Goal: Navigation & Orientation: Find specific page/section

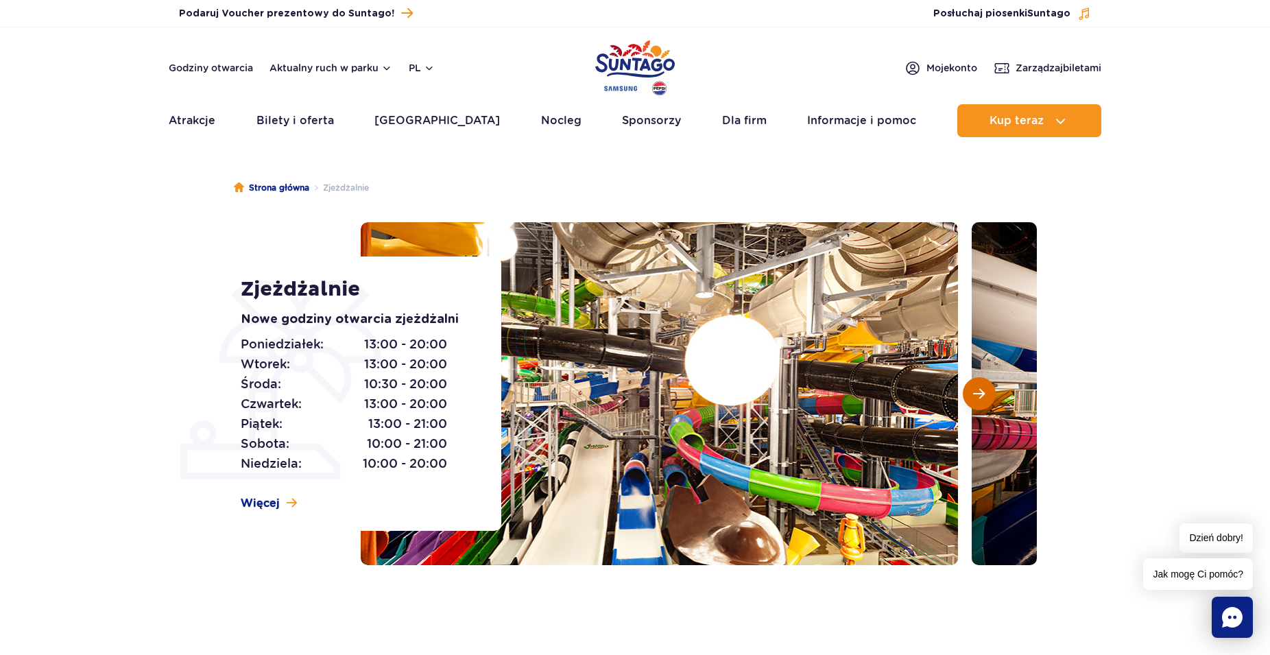
click at [977, 392] on span "Następny slajd" at bounding box center [979, 394] width 12 height 12
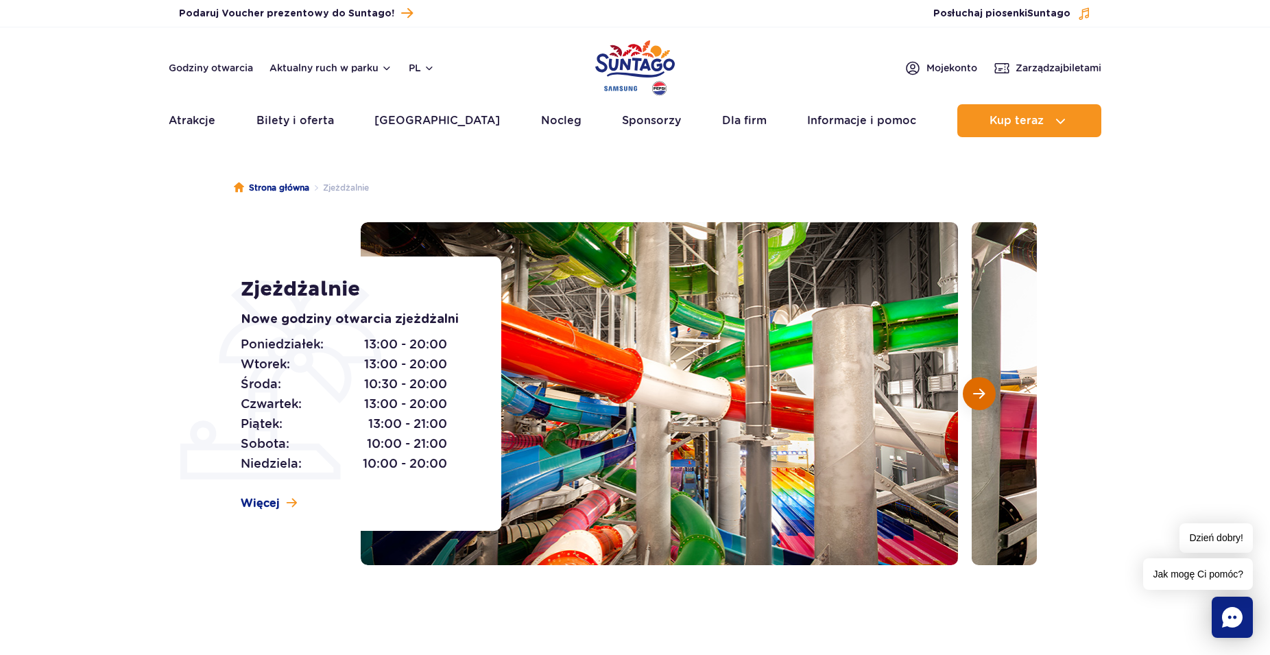
click at [985, 388] on button "Następny slajd" at bounding box center [979, 393] width 33 height 33
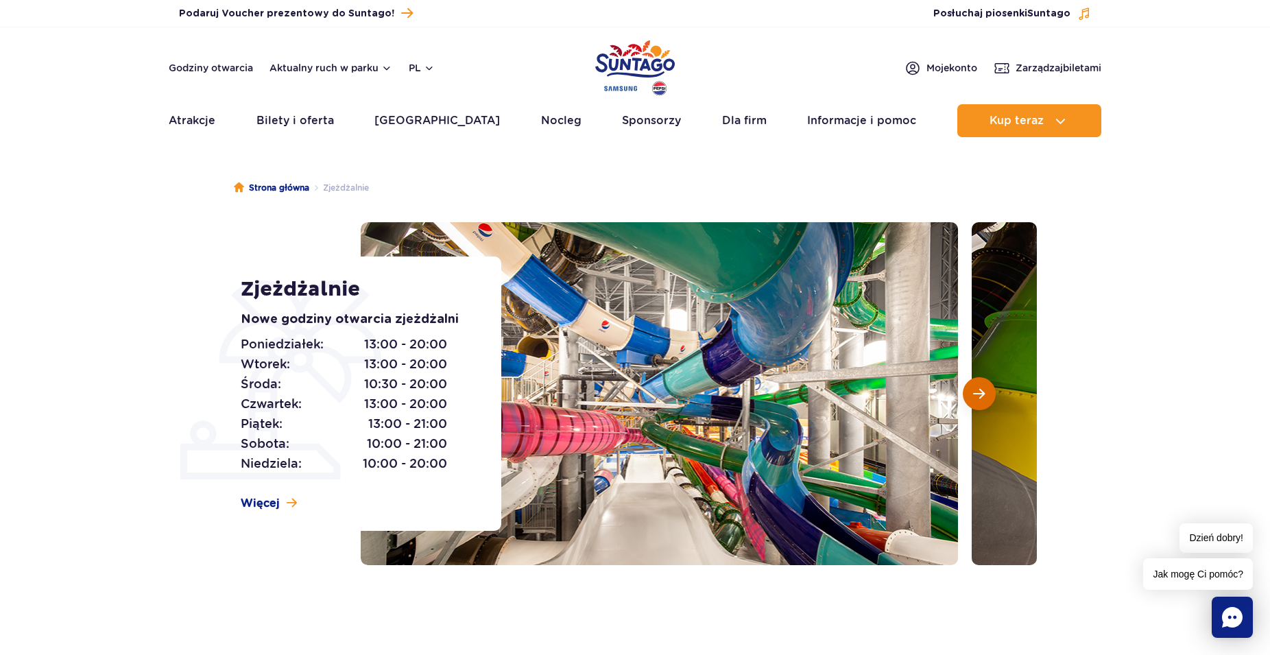
click at [985, 388] on button "Następny slajd" at bounding box center [979, 393] width 33 height 33
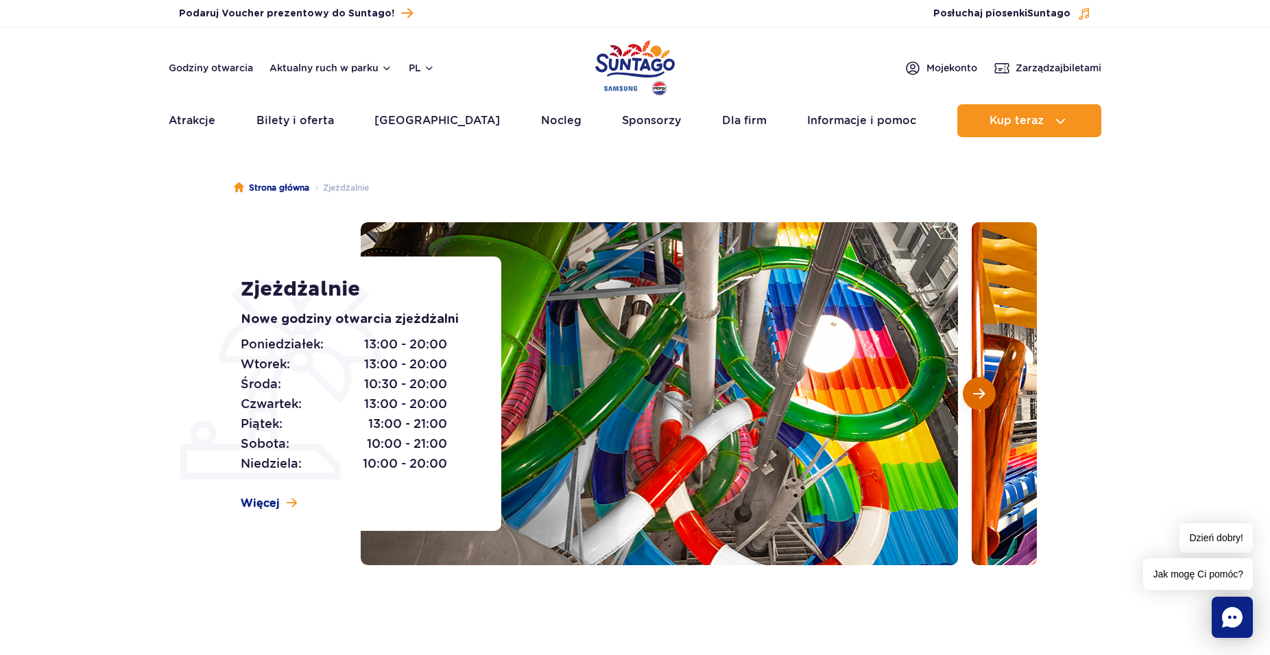
click at [985, 388] on button "Następny slajd" at bounding box center [979, 393] width 33 height 33
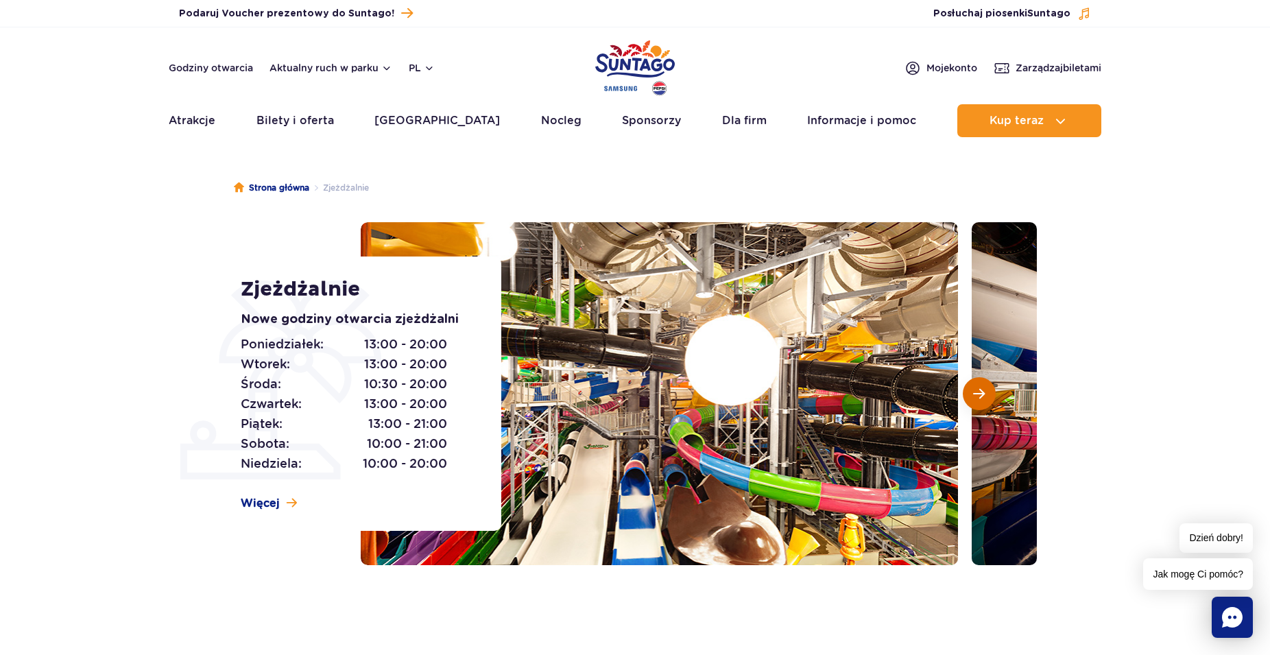
click at [983, 391] on span "Następny slajd" at bounding box center [979, 394] width 12 height 12
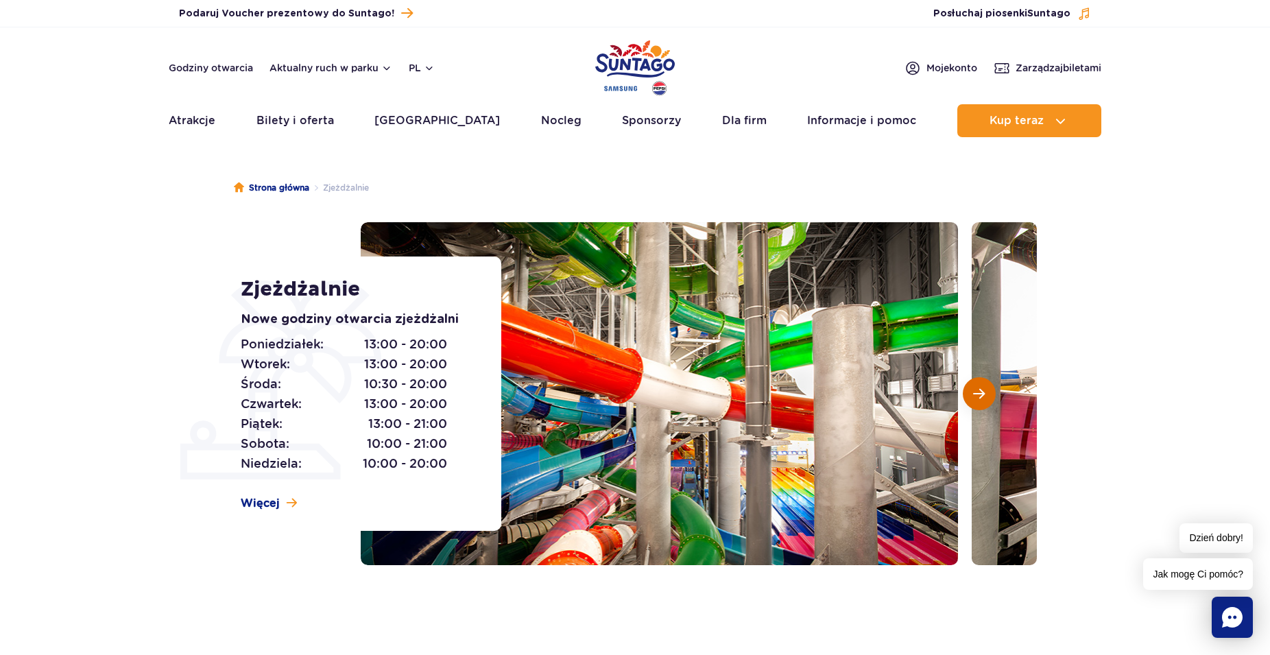
click at [983, 391] on span "Następny slajd" at bounding box center [979, 394] width 12 height 12
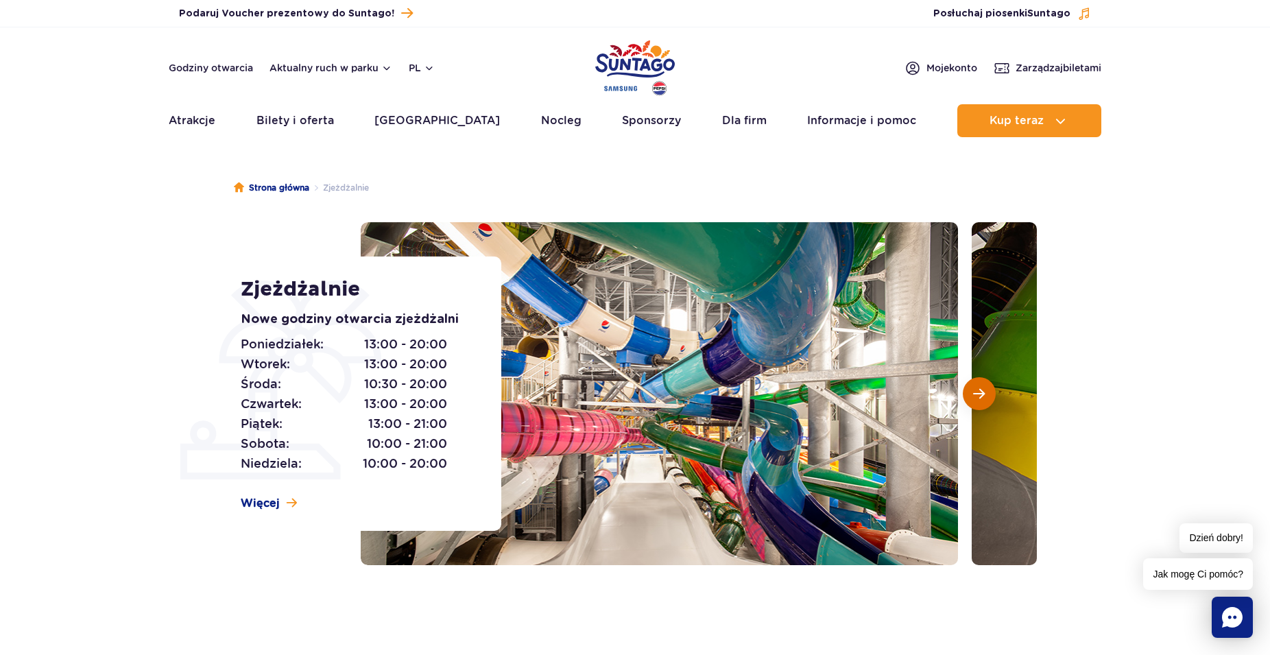
click at [983, 391] on span "Następny slajd" at bounding box center [979, 394] width 12 height 12
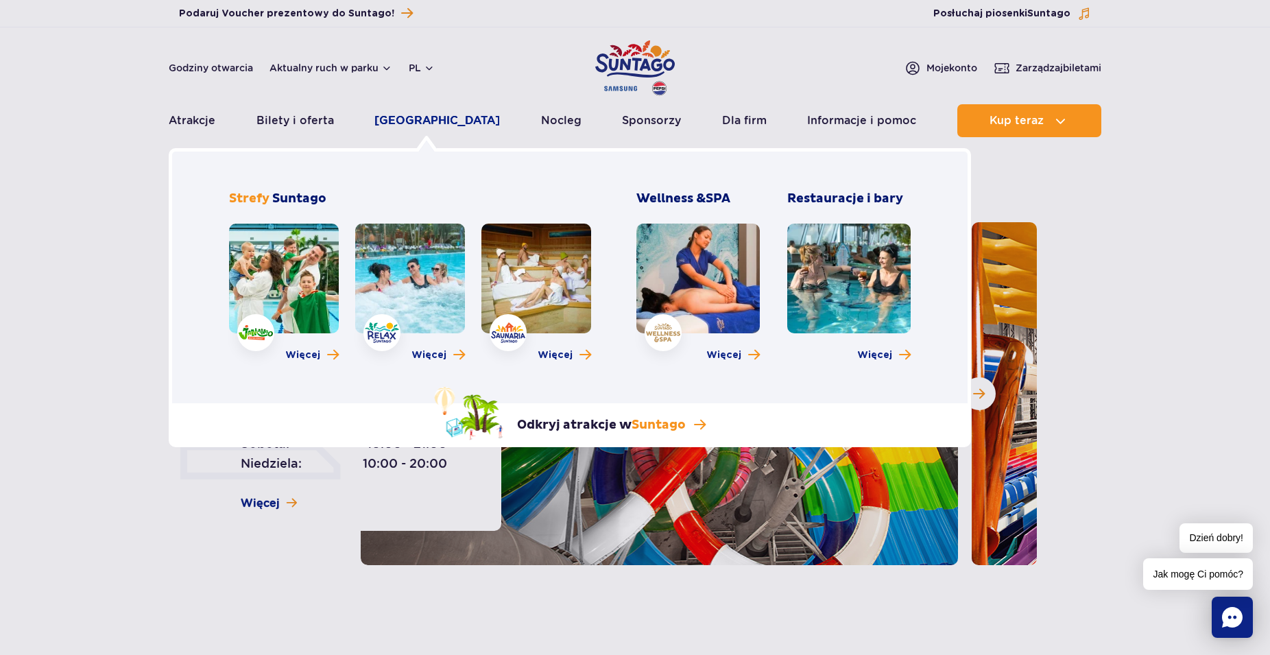
click at [430, 121] on link "[GEOGRAPHIC_DATA]" at bounding box center [438, 120] width 126 height 33
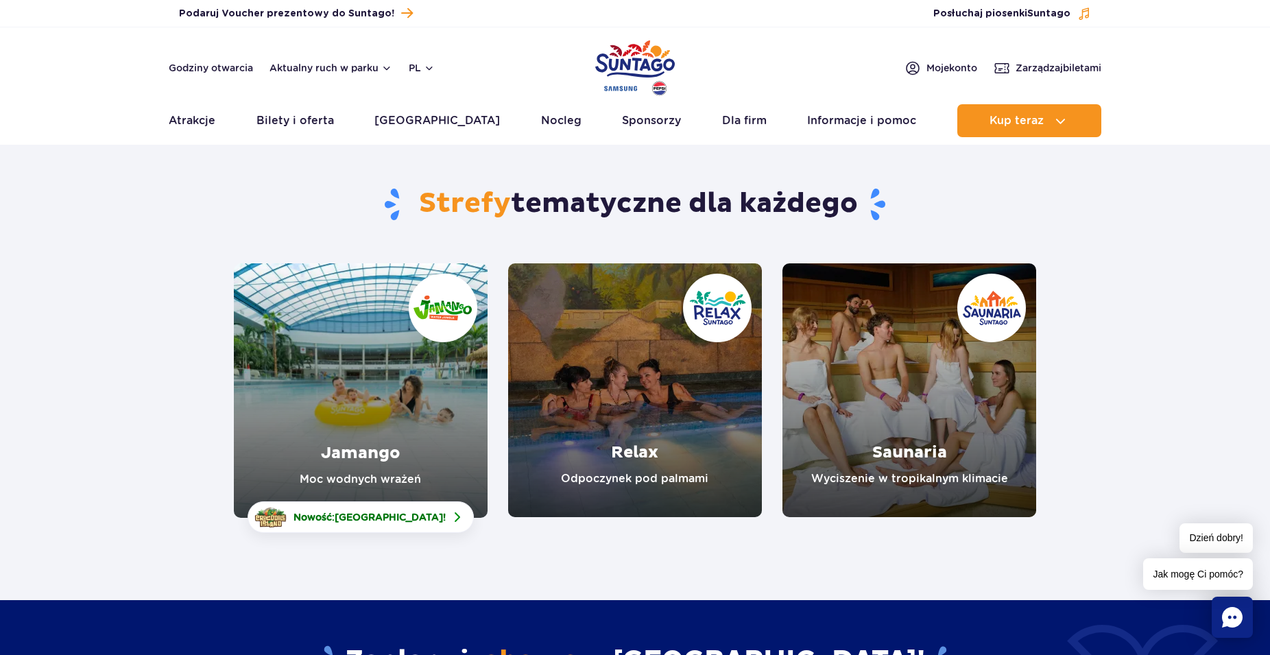
click at [655, 383] on link "Relax" at bounding box center [635, 390] width 254 height 254
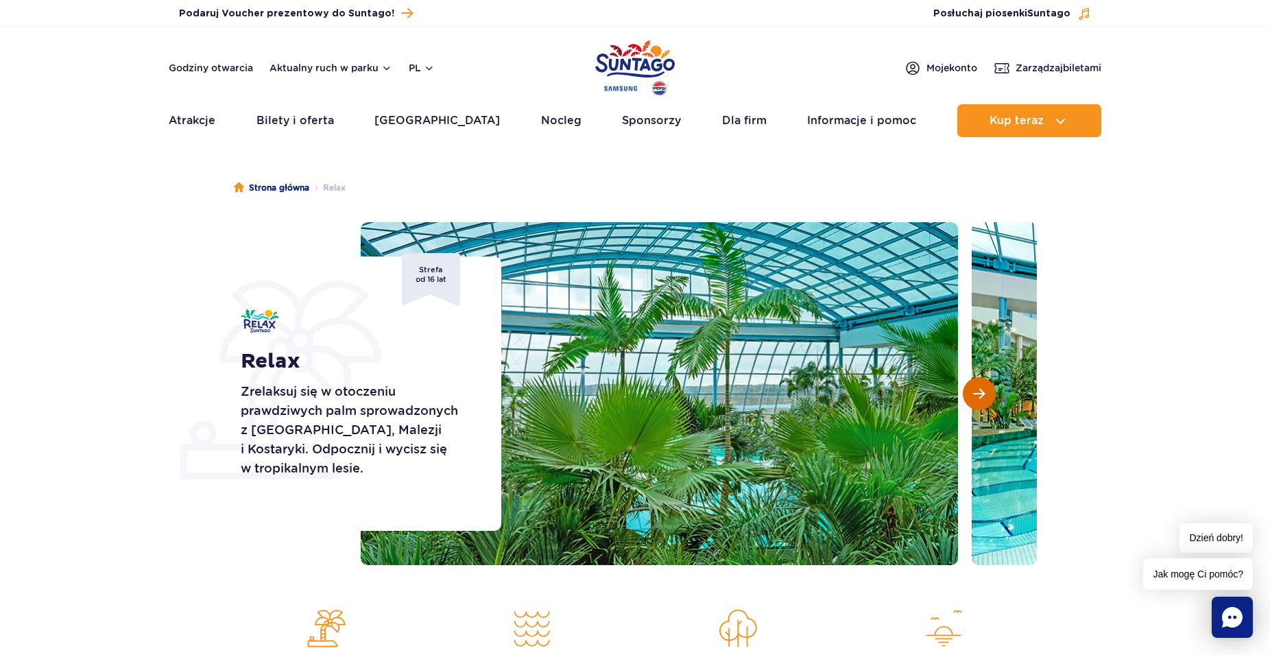
click at [979, 391] on span "Następny slajd" at bounding box center [979, 394] width 12 height 12
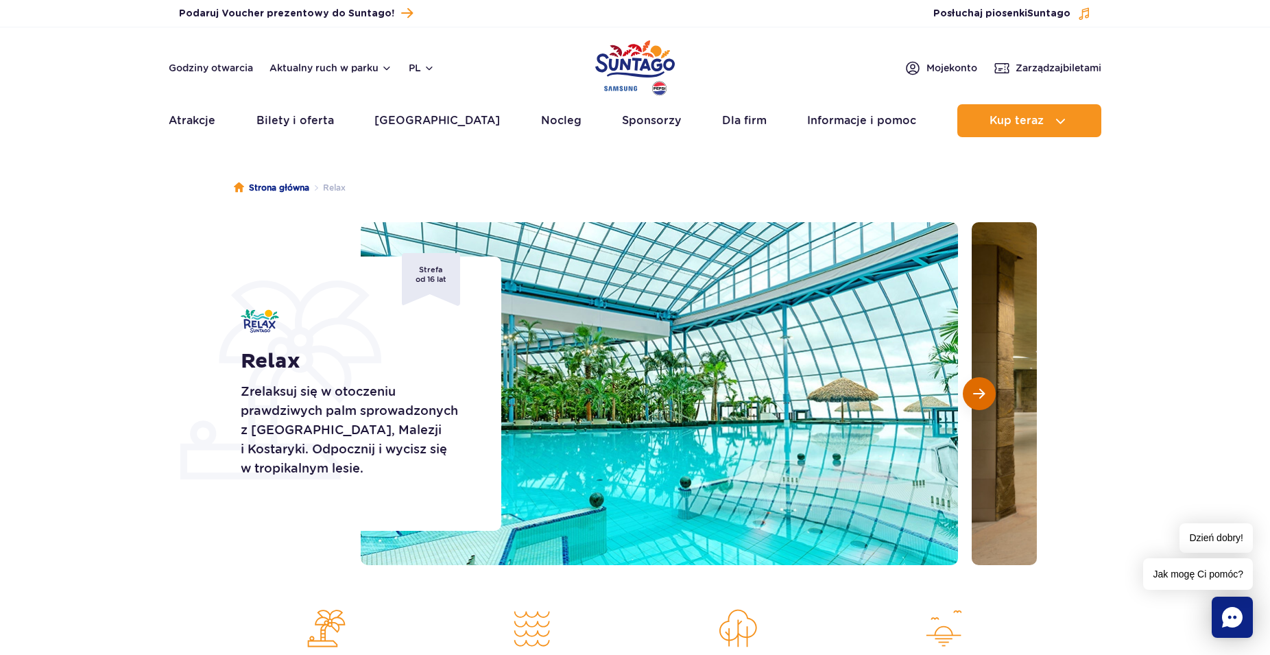
click at [979, 391] on span "Następny slajd" at bounding box center [979, 394] width 12 height 12
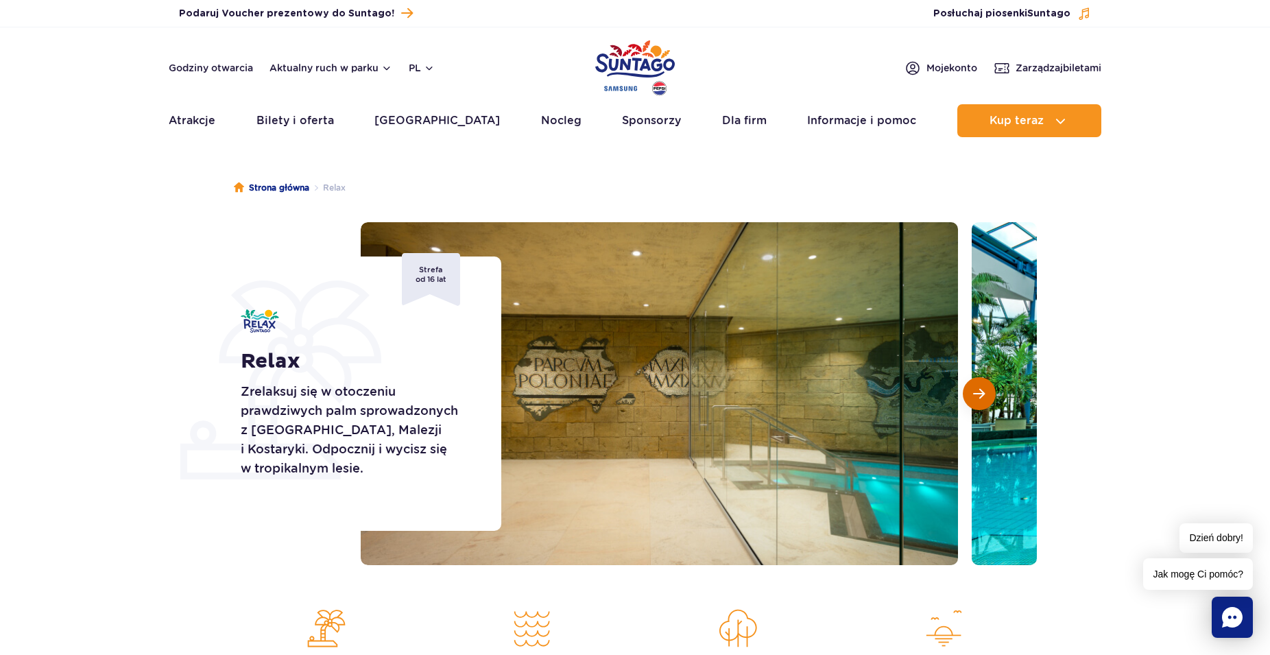
click at [979, 396] on span "Następny slajd" at bounding box center [979, 394] width 12 height 12
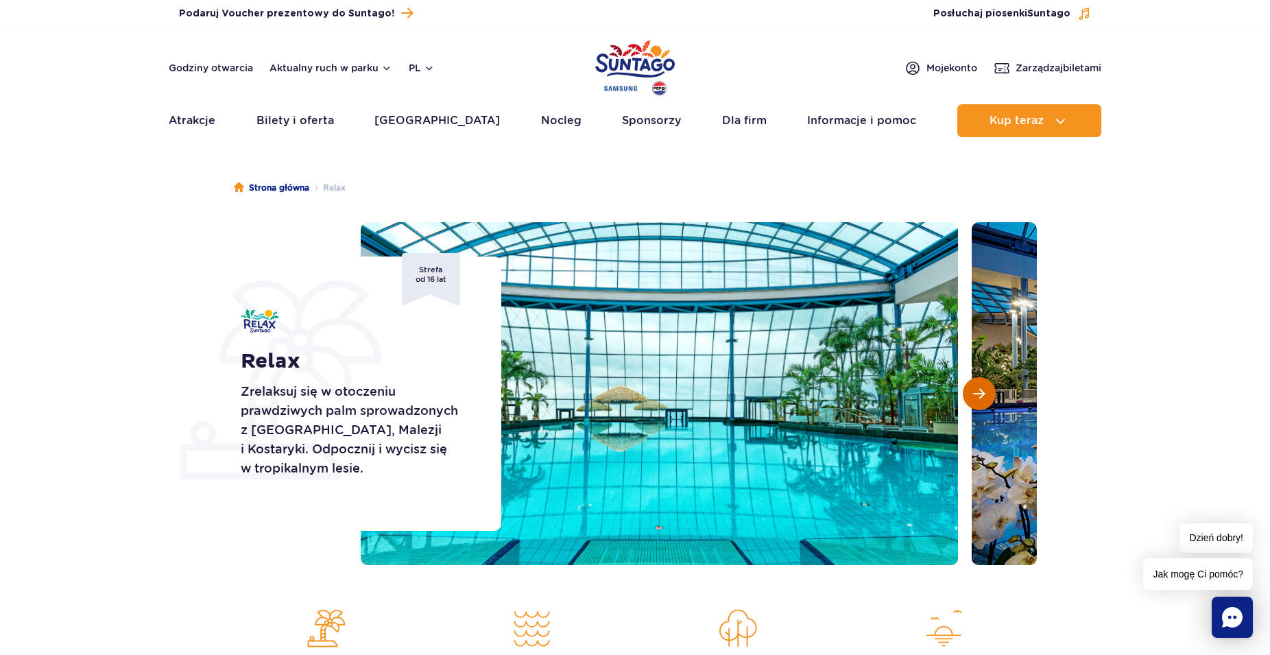
click at [979, 396] on span "Następny slajd" at bounding box center [979, 394] width 12 height 12
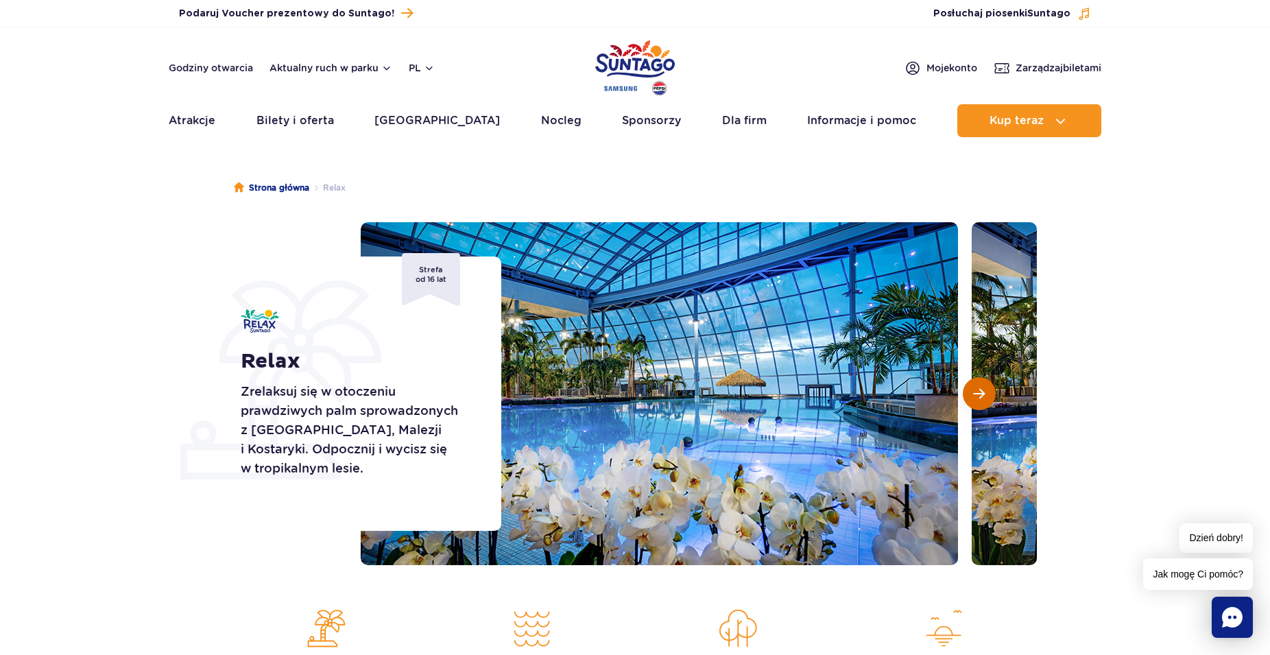
click at [979, 396] on span "Następny slajd" at bounding box center [979, 394] width 12 height 12
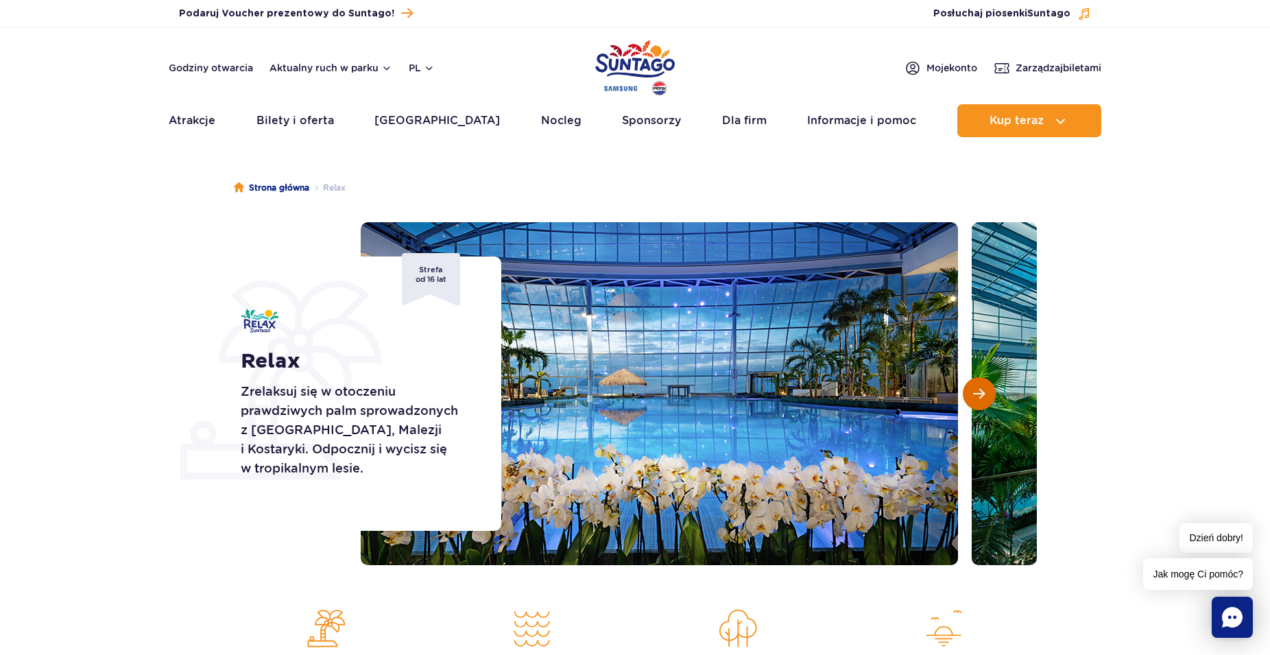
click at [979, 396] on span "Następny slajd" at bounding box center [979, 394] width 12 height 12
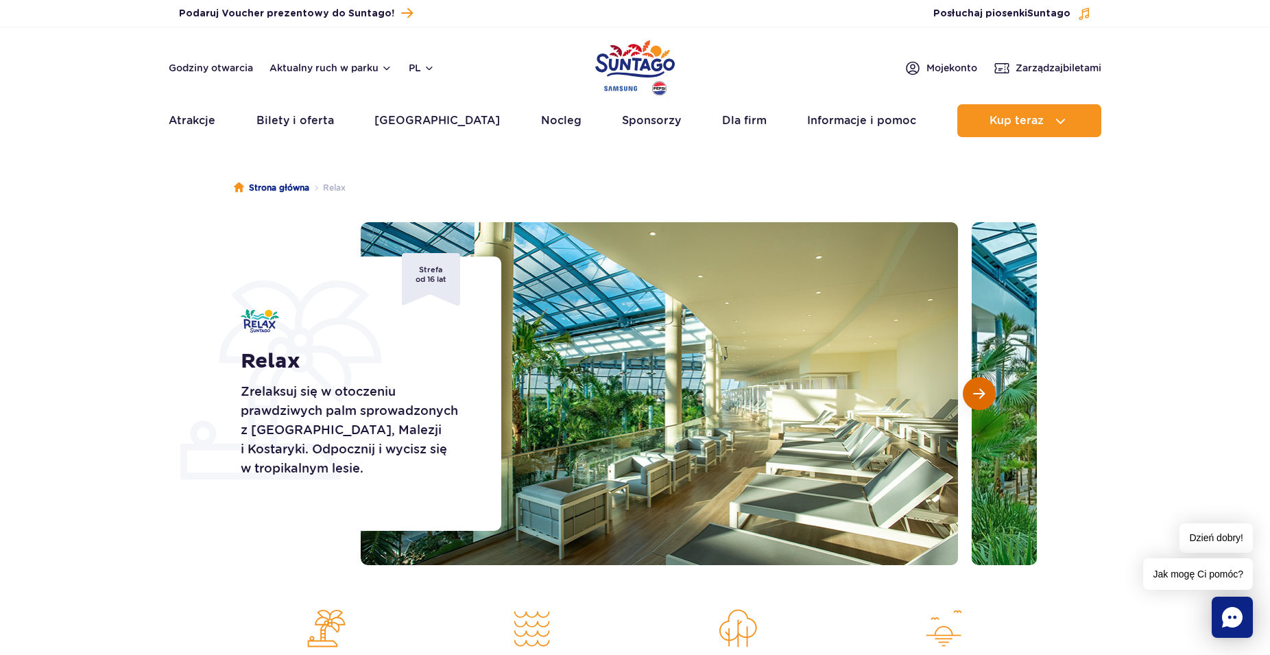
click at [979, 396] on span "Następny slajd" at bounding box center [979, 394] width 12 height 12
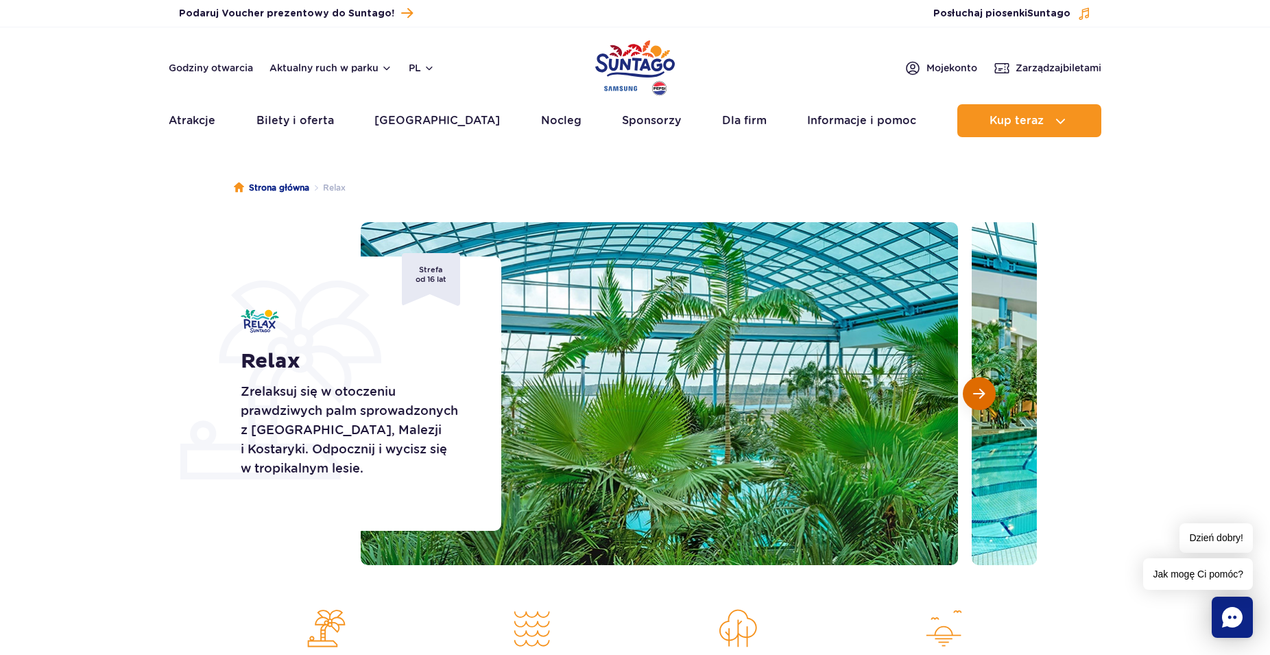
click at [979, 396] on span "Następny slajd" at bounding box center [979, 394] width 12 height 12
